Goal: Information Seeking & Learning: Learn about a topic

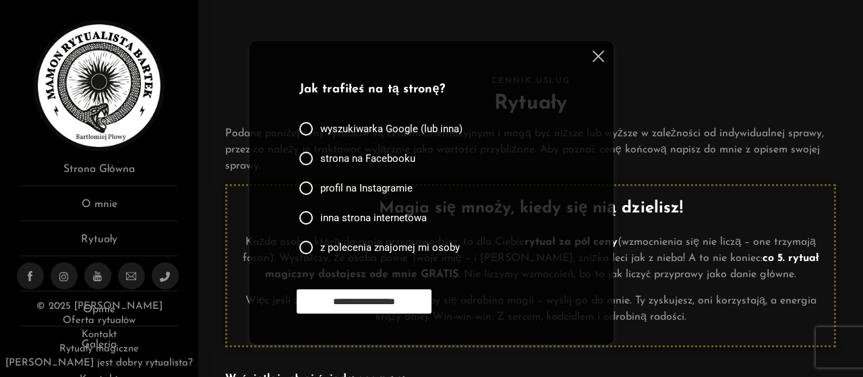
click at [597, 57] on img at bounding box center [598, 56] width 11 height 11
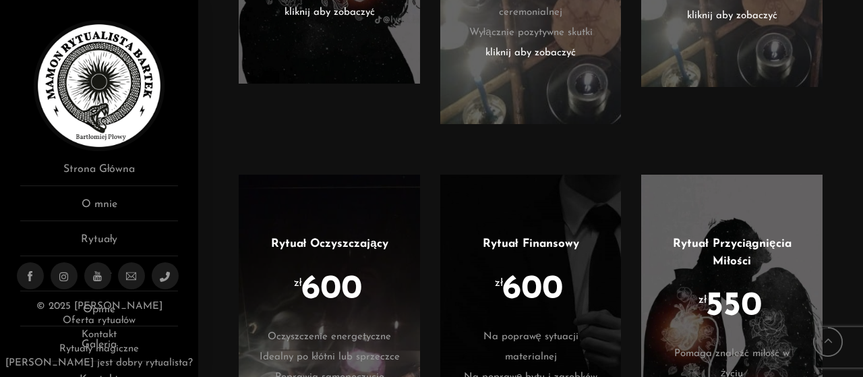
scroll to position [2938, 0]
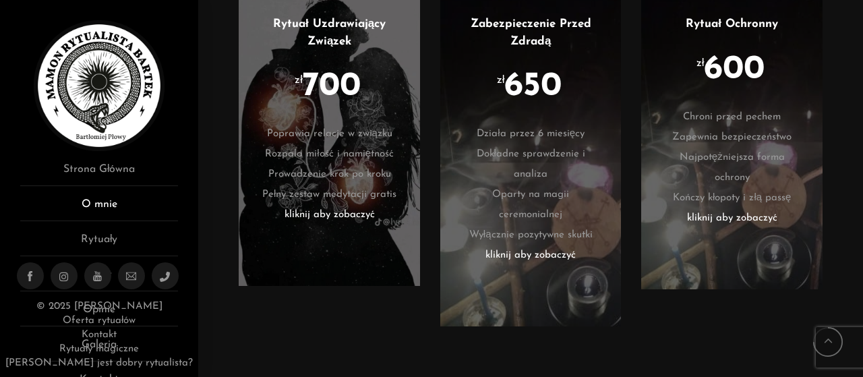
click at [111, 201] on link "O mnie" at bounding box center [99, 208] width 158 height 25
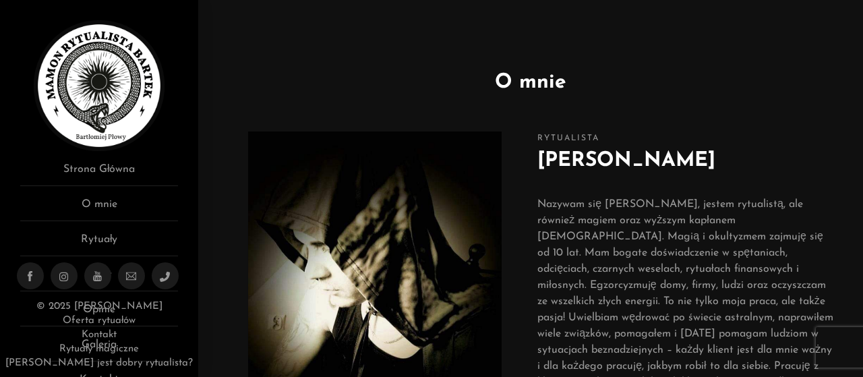
click at [114, 156] on aside "Rytualista Bartek Rytuały, które odmienią Twoje życie Strona Główna O mnie Rytu…" at bounding box center [99, 188] width 198 height 377
click at [86, 238] on link "Rytuały" at bounding box center [99, 243] width 158 height 25
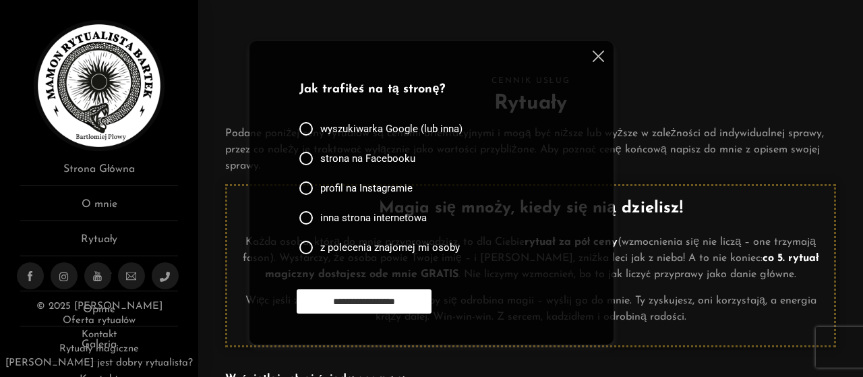
click at [597, 56] on img at bounding box center [598, 56] width 11 height 11
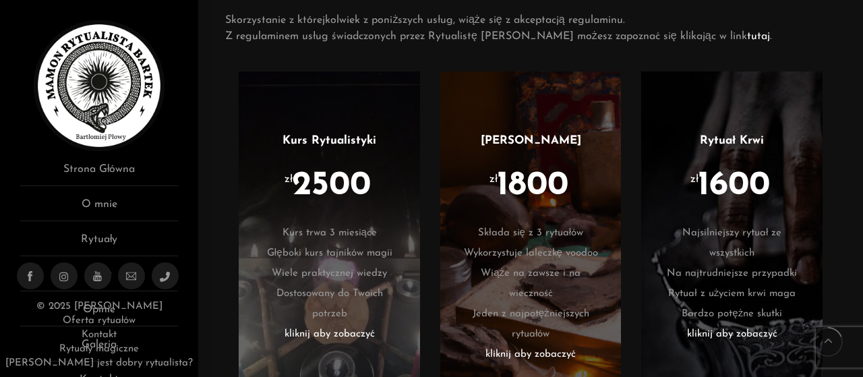
scroll to position [809, 0]
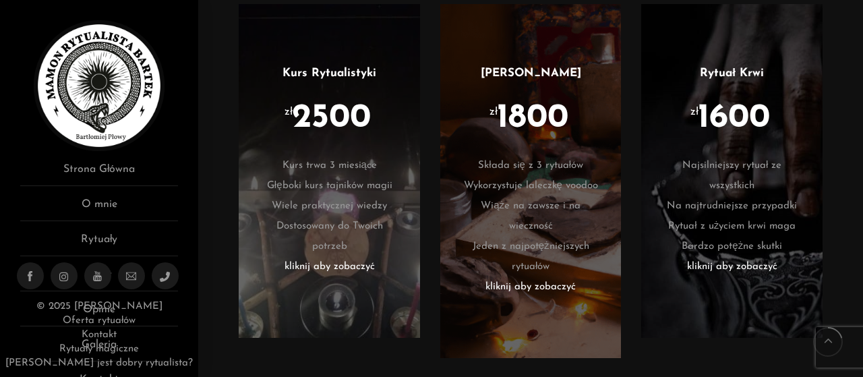
click at [518, 293] on li "kliknij aby zobaczyć" at bounding box center [530, 287] width 141 height 20
click at [536, 282] on li "kliknij aby zobaczyć" at bounding box center [530, 287] width 141 height 20
click at [533, 237] on li "Jeden z najpotężniejszych rytuałów" at bounding box center [530, 257] width 141 height 40
click at [550, 282] on li "kliknij aby zobaczyć" at bounding box center [530, 287] width 141 height 20
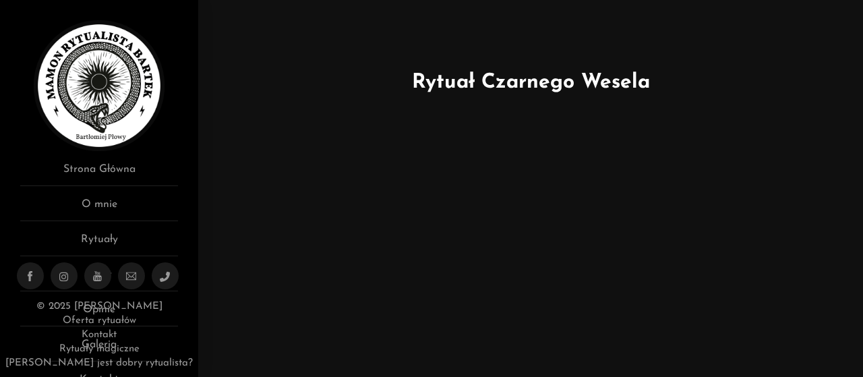
click at [748, 119] on html "Menu Rytualista Bartek Rytuały, które odmienią Twoje życie Strona Główna O mnie…" at bounding box center [431, 59] width 863 height 119
click at [107, 123] on img at bounding box center [99, 85] width 131 height 131
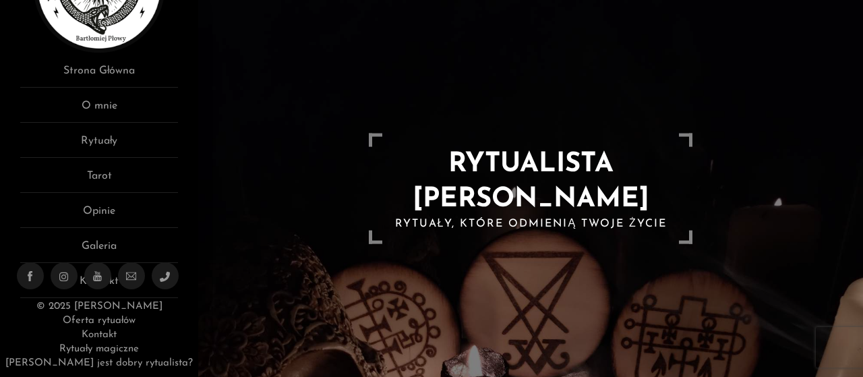
scroll to position [67, 0]
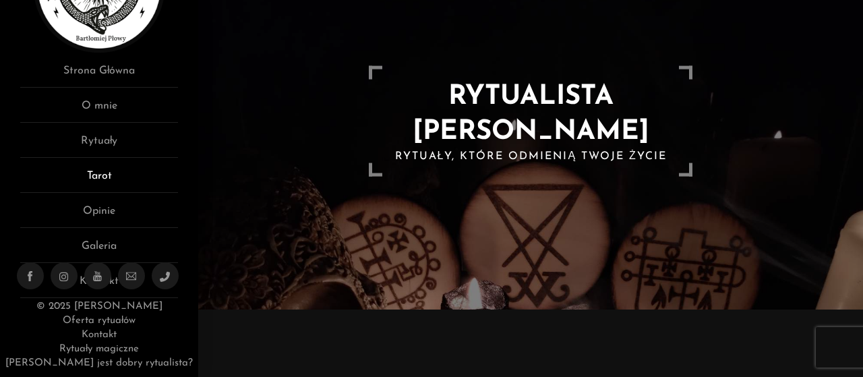
click at [113, 181] on link "Tarot" at bounding box center [99, 180] width 158 height 25
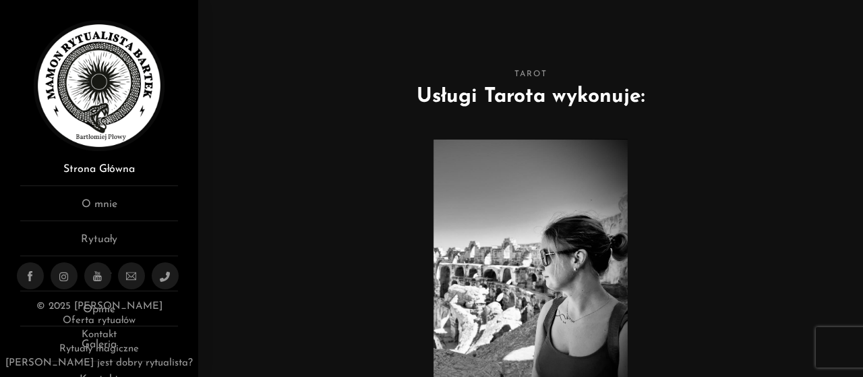
click at [110, 175] on link "Strona Główna" at bounding box center [99, 173] width 158 height 25
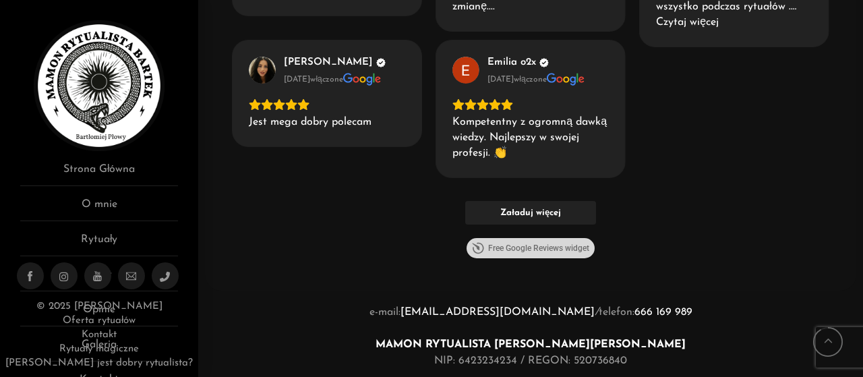
scroll to position [2018, 0]
